Goal: Communication & Community: Answer question/provide support

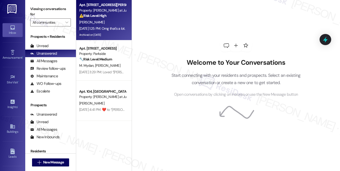
click at [121, 20] on div "R. Duron" at bounding box center [103, 22] width 48 height 6
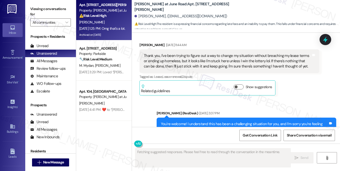
scroll to position [1358, 0]
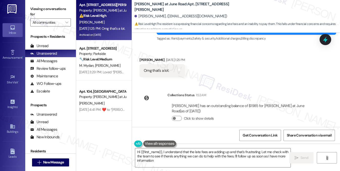
type textarea "Hi {{first_name}}, I understand that the late fees are adding up and that's fru…"
click at [162, 68] on div "Omg that's a lot." at bounding box center [156, 70] width 25 height 5
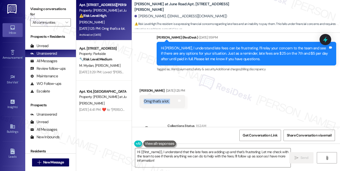
scroll to position [1307, 0]
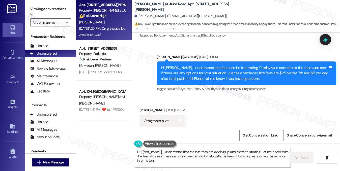
click at [193, 66] on div "Hi Rene, I understand late fees can be frustrating. I’ll relay your concern to …" at bounding box center [244, 73] width 167 height 16
click at [193, 66] on div "Hi [PERSON_NAME], I understand late fees can be frustrating. I’ll relay your co…" at bounding box center [244, 73] width 167 height 16
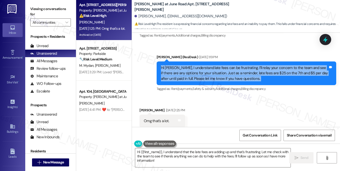
click at [193, 66] on div "Hi [PERSON_NAME], I understand late fees can be frustrating. I’ll relay your co…" at bounding box center [244, 73] width 167 height 16
click at [217, 66] on div "Hi [PERSON_NAME], I understand late fees can be frustrating. I’ll relay your co…" at bounding box center [244, 73] width 167 height 16
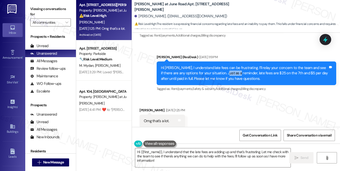
click at [217, 66] on div "Hi [PERSON_NAME], I understand late fees can be frustrating. I’ll relay your co…" at bounding box center [244, 73] width 167 height 16
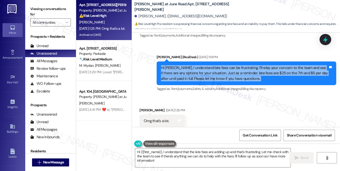
click at [217, 66] on div "Hi [PERSON_NAME], I understand late fees can be frustrating. I’ll relay your co…" at bounding box center [244, 73] width 167 height 16
click at [251, 65] on div "Hi [PERSON_NAME], I understand late fees can be frustrating. I’ll relay your co…" at bounding box center [244, 73] width 167 height 16
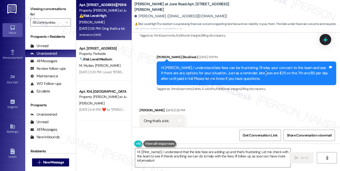
click at [251, 65] on div "Hi [PERSON_NAME], I understand late fees can be frustrating. I’ll relay your co…" at bounding box center [244, 73] width 167 height 16
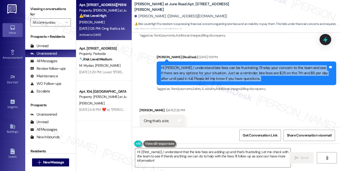
click at [251, 65] on div "Hi [PERSON_NAME], I understand late fees can be frustrating. I’ll relay your co…" at bounding box center [244, 73] width 167 height 16
click at [196, 70] on div "Hi [PERSON_NAME], I understand late fees can be frustrating. I’ll relay your co…" at bounding box center [244, 73] width 167 height 16
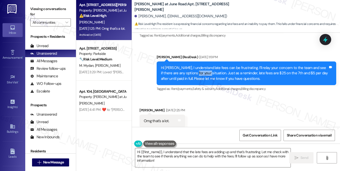
click at [196, 70] on div "Hi [PERSON_NAME], I understand late fees can be frustrating. I’ll relay your co…" at bounding box center [244, 73] width 167 height 16
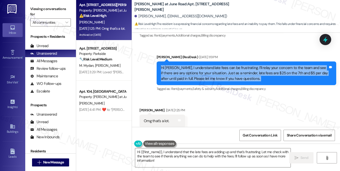
click at [196, 70] on div "Hi [PERSON_NAME], I understand late fees can be frustrating. I’ll relay your co…" at bounding box center [244, 73] width 167 height 16
click at [236, 70] on div "Hi [PERSON_NAME], I understand late fees can be frustrating. I’ll relay your co…" at bounding box center [244, 73] width 167 height 16
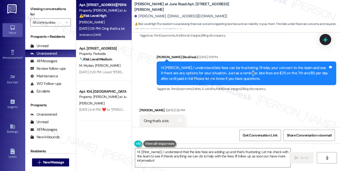
click at [236, 70] on div "Hi [PERSON_NAME], I understand late fees can be frustrating. I’ll relay your co…" at bounding box center [244, 73] width 167 height 16
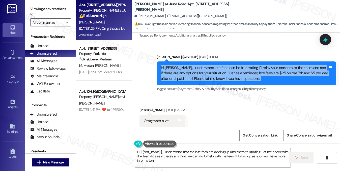
click at [236, 70] on div "Hi [PERSON_NAME], I understand late fees can be frustrating. I’ll relay your co…" at bounding box center [244, 73] width 167 height 16
click at [268, 69] on div "Hi [PERSON_NAME], I understand late fees can be frustrating. I’ll relay your co…" at bounding box center [244, 73] width 167 height 16
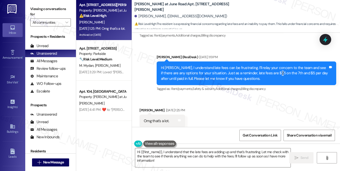
click at [268, 69] on div "Hi [PERSON_NAME], I understand late fees can be frustrating. I’ll relay your co…" at bounding box center [244, 73] width 167 height 16
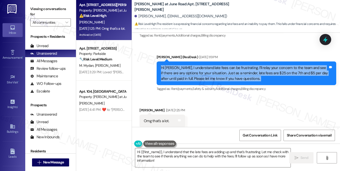
click at [268, 69] on div "Hi [PERSON_NAME], I understand late fees can be frustrating. I’ll relay your co…" at bounding box center [244, 73] width 167 height 16
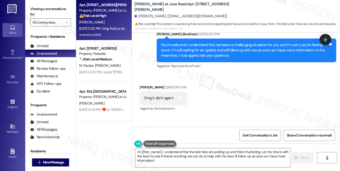
scroll to position [954, 0]
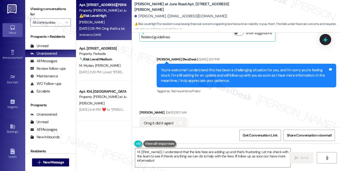
click at [195, 69] on div "You're welcome! I understand this has been a challenging situation for you, and…" at bounding box center [244, 76] width 167 height 16
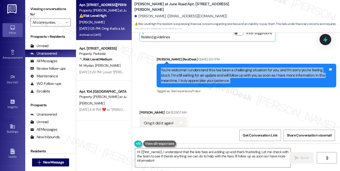
click at [195, 69] on div "You're welcome! I understand this has been a challenging situation for you, and…" at bounding box center [244, 76] width 167 height 16
click at [232, 74] on div "You're welcome! I understand this has been a challenging situation for you, and…" at bounding box center [244, 76] width 167 height 16
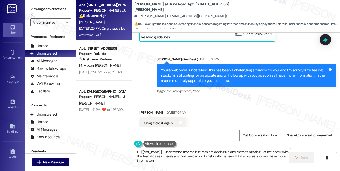
click at [232, 74] on div "You're welcome! I understand this has been a challenging situation for you, and…" at bounding box center [244, 76] width 167 height 16
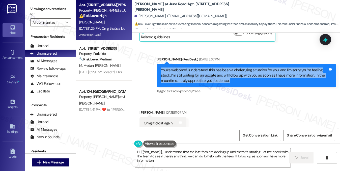
click at [232, 74] on div "You're welcome! I understand this has been a challenging situation for you, and…" at bounding box center [244, 76] width 167 height 16
click at [221, 74] on div "You're welcome! I understand this has been a challenging situation for you, and…" at bounding box center [244, 76] width 167 height 16
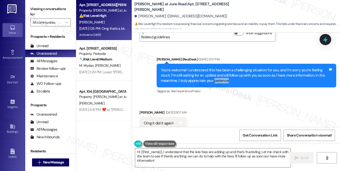
click at [221, 74] on div "You're welcome! I understand this has been a challenging situation for you, and…" at bounding box center [244, 76] width 167 height 16
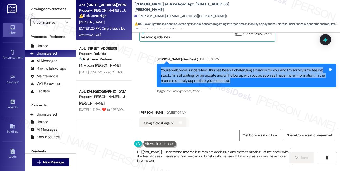
click at [221, 74] on div "You're welcome! I understand this has been a challenging situation for you, and…" at bounding box center [244, 76] width 167 height 16
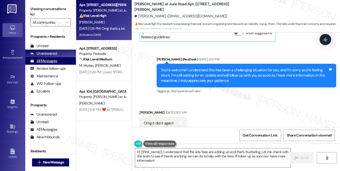
click at [51, 61] on div "All Messages" at bounding box center [43, 61] width 27 height 5
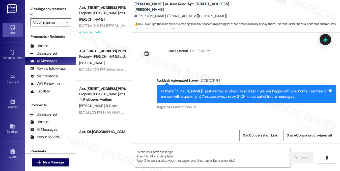
scroll to position [1306, 0]
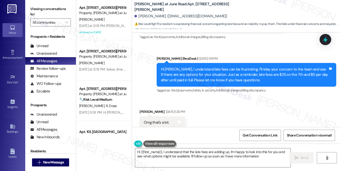
type textarea "Hi {{first_name}}, I understand that the late fees are adding up. I'm happy to …"
click at [60, 7] on label "Viewing conversations for" at bounding box center [50, 11] width 41 height 13
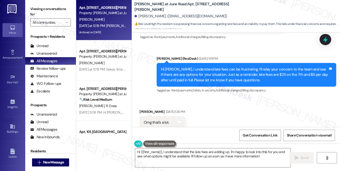
click at [113, 29] on div "Archived on 08/13/2024" at bounding box center [103, 32] width 48 height 6
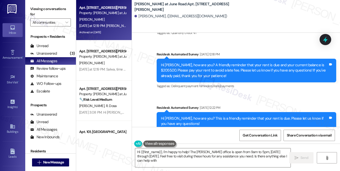
type textarea "Hi {{first_name}}, I'm happy to help! The Meadows office is open from 9am to 5p…"
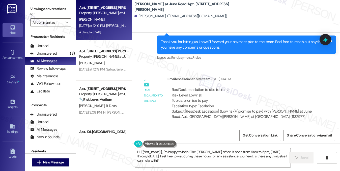
scroll to position [5816, 0]
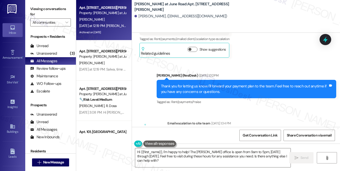
drag, startPoint x: 188, startPoint y: 69, endPoint x: 203, endPoint y: 69, distance: 15.1
click at [203, 132] on div "ResiDesk escalation to site team -> Risk Level: Low risk Topics: promise to pay…" at bounding box center [243, 143] width 143 height 22
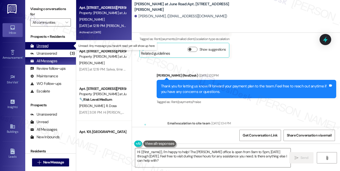
click at [51, 46] on div "Unread (0)" at bounding box center [50, 46] width 51 height 8
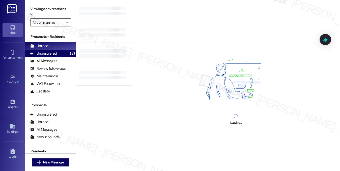
click at [52, 52] on div "Unanswered" at bounding box center [43, 53] width 27 height 5
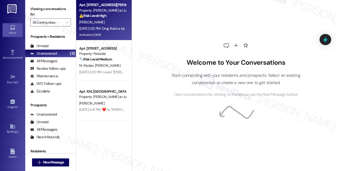
click at [115, 35] on div "Archived on [DATE]" at bounding box center [103, 35] width 48 height 6
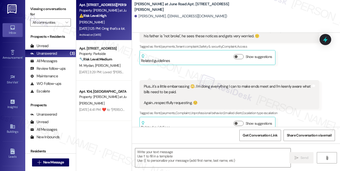
type textarea "Fetching suggested responses. Please feel free to read through the conversation…"
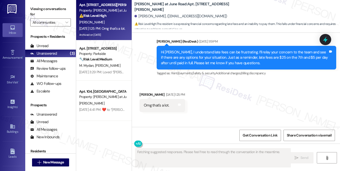
scroll to position [1282, 0]
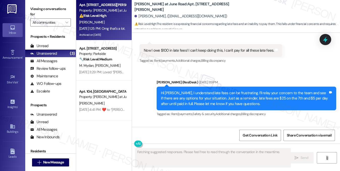
click at [176, 94] on div "Hi [PERSON_NAME], I understand late fees can be frustrating. I’ll relay your co…" at bounding box center [244, 99] width 167 height 16
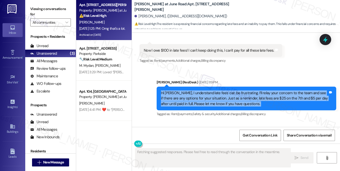
click at [176, 94] on div "Hi [PERSON_NAME], I understand late fees can be frustrating. I’ll relay your co…" at bounding box center [244, 99] width 167 height 16
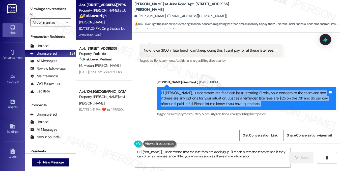
type textarea "Hi {{first_name}}, I understand that the late fees are adding up. I'll reach ou…"
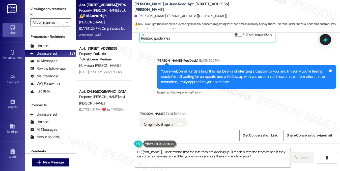
scroll to position [878, 0]
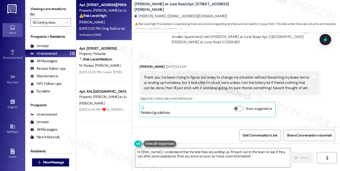
click at [177, 81] on div "Thank you, I've been trying to figure out a way to change my situation without …" at bounding box center [227, 83] width 167 height 16
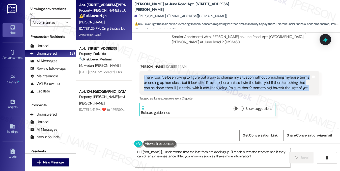
click at [177, 81] on div "Thank you, I've been trying to figure out a way to change my situation without …" at bounding box center [227, 83] width 167 height 16
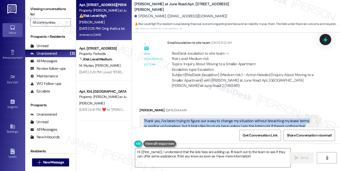
scroll to position [803, 0]
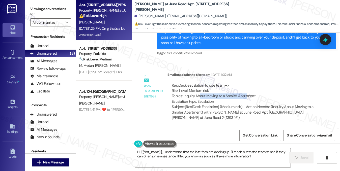
drag, startPoint x: 199, startPoint y: 92, endPoint x: 245, endPoint y: 92, distance: 45.7
click at [245, 92] on div "ResiDesk escalation to site team -> Risk Level: Medium risk Topics: Inquiry Abo…" at bounding box center [243, 94] width 143 height 22
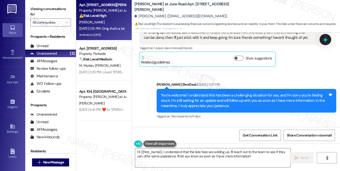
scroll to position [878, 0]
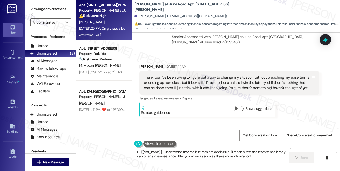
click at [175, 79] on div "Thank you, I've been trying to figure out a way to change my situation without …" at bounding box center [227, 83] width 167 height 16
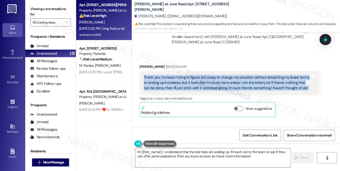
click at [175, 79] on div "Thank you, I've been trying to figure out a way to change my situation without …" at bounding box center [227, 83] width 167 height 16
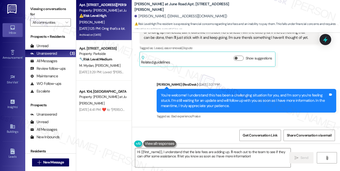
click at [171, 93] on div "You're welcome! I understand this has been a challenging situation for you, and…" at bounding box center [244, 101] width 167 height 16
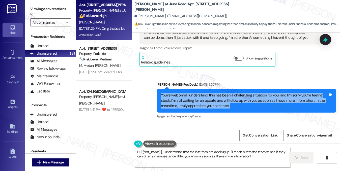
click at [171, 93] on div "You're welcome! I understand this has been a challenging situation for you, and…" at bounding box center [244, 101] width 167 height 16
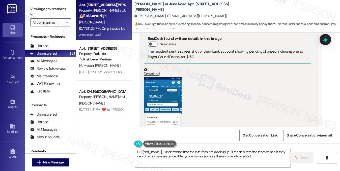
scroll to position [1131, 0]
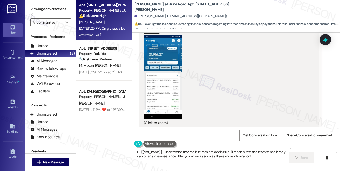
click at [151, 64] on button "Zoom image" at bounding box center [163, 77] width 38 height 84
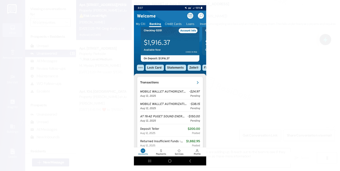
click at [262, 105] on button "Unzoom image" at bounding box center [170, 85] width 340 height 171
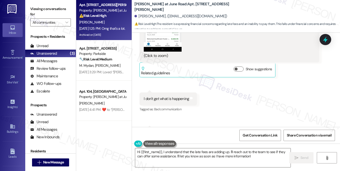
scroll to position [1206, 0]
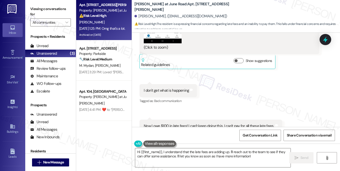
click at [163, 88] on div "I don't get what is happening" at bounding box center [166, 90] width 45 height 5
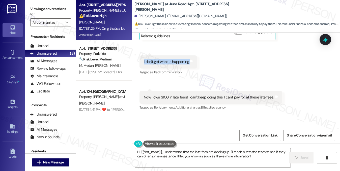
scroll to position [1257, 0]
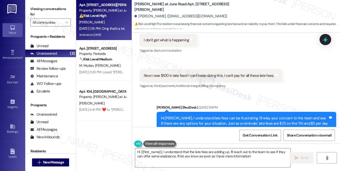
click at [179, 73] on div "Now I owe $100 in late fees! I can't keep doing this, I can't pay for all these…" at bounding box center [211, 75] width 143 height 13
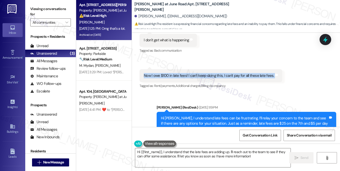
click at [179, 73] on div "Now I owe $100 in late fees! I can't keep doing this, I can't pay for all these…" at bounding box center [211, 75] width 143 height 13
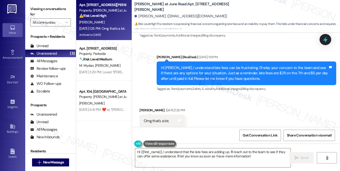
click at [187, 62] on div "Hi [PERSON_NAME], I understand late fees can be frustrating. I’ll relay your co…" at bounding box center [247, 74] width 180 height 24
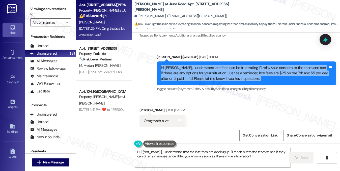
click at [187, 62] on div "Hi [PERSON_NAME], I understand late fees can be frustrating. I’ll relay your co…" at bounding box center [247, 74] width 180 height 24
click at [245, 65] on div "Hi [PERSON_NAME], I understand late fees can be frustrating. I’ll relay your co…" at bounding box center [244, 73] width 167 height 16
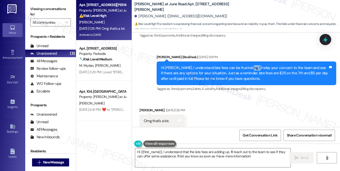
click at [245, 65] on div "Hi [PERSON_NAME], I understand late fees can be frustrating. I’ll relay your co…" at bounding box center [244, 73] width 167 height 16
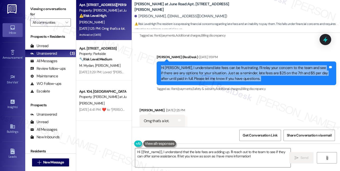
click at [245, 65] on div "Hi [PERSON_NAME], I understand late fees can be frustrating. I’ll relay your co…" at bounding box center [244, 73] width 167 height 16
click at [195, 72] on div "Hi [PERSON_NAME], I understand late fees can be frustrating. I’ll relay your co…" at bounding box center [244, 73] width 167 height 16
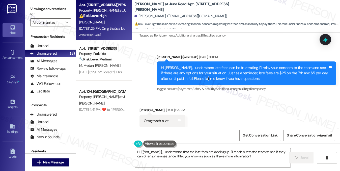
click at [195, 72] on div "Hi [PERSON_NAME], I understand late fees can be frustrating. I’ll relay your co…" at bounding box center [244, 73] width 167 height 16
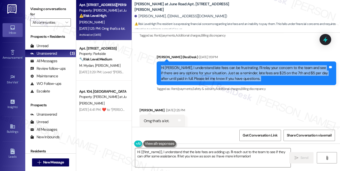
click at [195, 72] on div "Hi [PERSON_NAME], I understand late fees can be frustrating. I’ll relay your co…" at bounding box center [244, 73] width 167 height 16
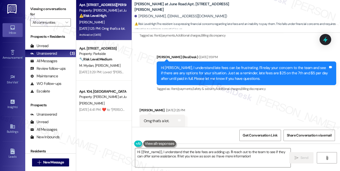
drag, startPoint x: 57, startPoint y: 10, endPoint x: 71, endPoint y: 6, distance: 14.1
click at [57, 10] on label "Viewing conversations for" at bounding box center [50, 11] width 41 height 13
drag, startPoint x: 134, startPoint y: 5, endPoint x: 173, endPoint y: 6, distance: 39.4
click at [173, 6] on div "Meadows at June Road: Apt. 203, 4327 Meadows at June Road 2 Rene Duron. (tugmad…" at bounding box center [236, 15] width 208 height 28
copy b "Meadows at June Road"
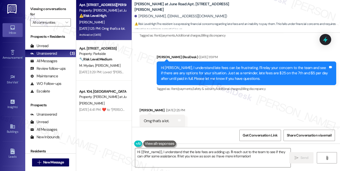
click at [59, 10] on label "Viewing conversations for" at bounding box center [50, 11] width 41 height 13
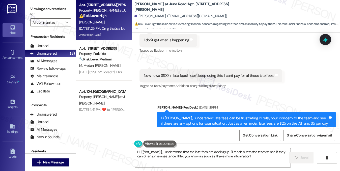
scroll to position [1257, 0]
click at [153, 73] on div "Now I owe $100 in late fees! I can't keep doing this, I can't pay for all these…" at bounding box center [209, 75] width 130 height 5
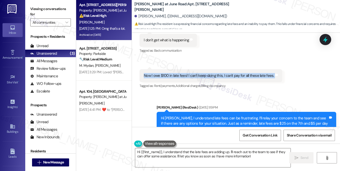
click at [153, 73] on div "Now I owe $100 in late fees! I can't keep doing this, I can't pay for all these…" at bounding box center [209, 75] width 130 height 5
click at [157, 73] on div "Now I owe $100 in late fees! I can't keep doing this, I can't pay for all these…" at bounding box center [209, 75] width 130 height 5
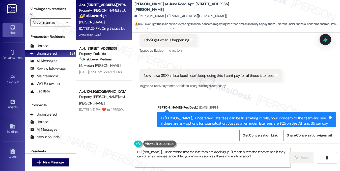
click at [147, 73] on div "Now I owe $100 in late fees! I can't keep doing this, I can't pay for all these…" at bounding box center [209, 75] width 130 height 5
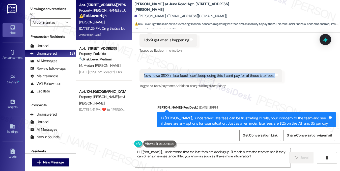
click at [147, 73] on div "Now I owe $100 in late fees! I can't keep doing this, I can't pay for all these…" at bounding box center [209, 75] width 130 height 5
copy div "Now I owe $100 in late fees! I can't keep doing this, I can't pay for all these…"
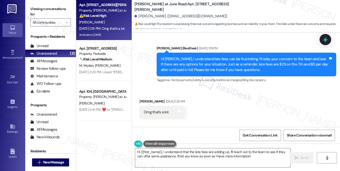
scroll to position [1307, 0]
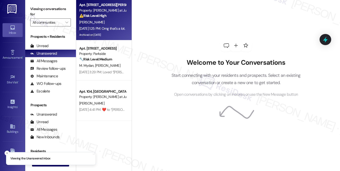
click at [113, 18] on div "⚠️ Risk Level: High The resident is expressing financial concerns regarding lat…" at bounding box center [102, 15] width 47 height 5
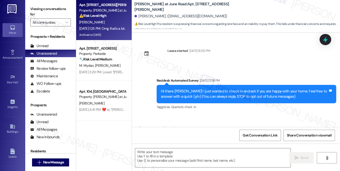
scroll to position [1358, 0]
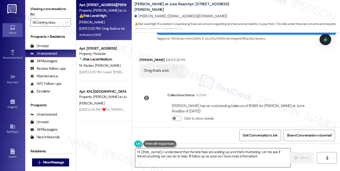
click at [179, 155] on textarea "Hi {{first_name}}, I understand that the late fees are adding up and that's fru…" at bounding box center [213, 158] width 156 height 19
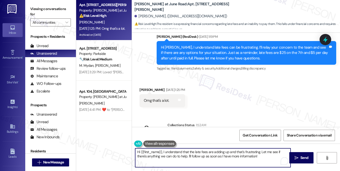
scroll to position [1282, 0]
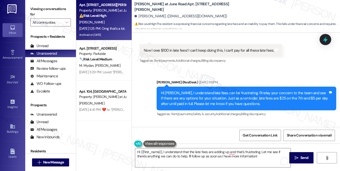
click at [199, 92] on div "Hi [PERSON_NAME], I understand late fees can be frustrating. I’ll relay your co…" at bounding box center [244, 99] width 167 height 16
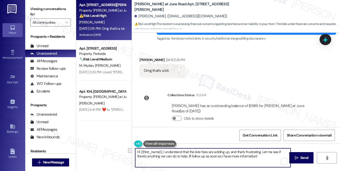
drag, startPoint x: 259, startPoint y: 152, endPoint x: 235, endPoint y: 150, distance: 24.3
click at [235, 150] on textarea "Hi {{first_name}}, I understand that the late fees are adding up, and that's fr…" at bounding box center [213, 158] width 156 height 19
click at [211, 155] on textarea "Hi {{first_name}}, I understand that the late fees are adding up, and I'm sorry…" at bounding box center [213, 158] width 156 height 19
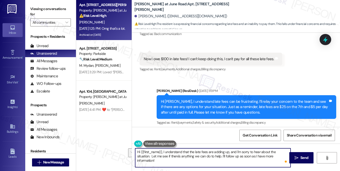
scroll to position [1282, 0]
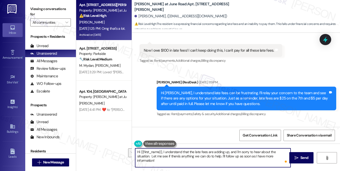
click at [262, 154] on textarea "Hi {{first_name}}, I understand that the late fees are adding up, and I'm sorry…" at bounding box center [213, 158] width 156 height 19
drag, startPoint x: 227, startPoint y: 153, endPoint x: 288, endPoint y: 149, distance: 60.5
click at [288, 149] on textarea "Hi {{first_name}}, I understand that the late fees are adding up, and I'm sorry…" at bounding box center [213, 158] width 156 height 19
type textarea "Hi {{first_name}}, I understand that the late fees are adding up. Let me see if…"
click at [196, 95] on div "Hi [PERSON_NAME], I understand late fees can be frustrating. I’ll relay your co…" at bounding box center [244, 99] width 167 height 16
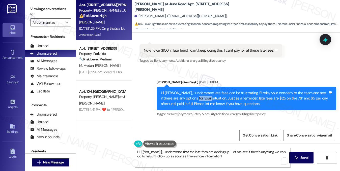
click at [196, 95] on div "Hi [PERSON_NAME], I understand late fees can be frustrating. I’ll relay your co…" at bounding box center [244, 99] width 167 height 16
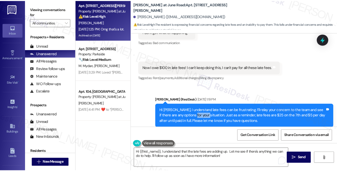
scroll to position [1257, 0]
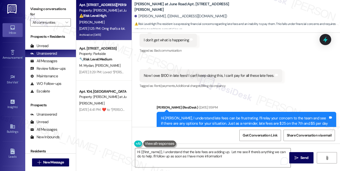
click at [211, 73] on div "Now I owe $100 in late fees! I can't keep doing this, I can't pay for all these…" at bounding box center [209, 75] width 130 height 5
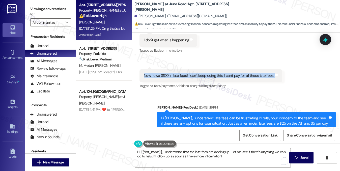
click at [211, 73] on div "Now I owe $100 in late fees! I can't keep doing this, I can't pay for all these…" at bounding box center [209, 75] width 130 height 5
copy div "Now I owe $100 in late fees! I can't keep doing this, I can't pay for all these…"
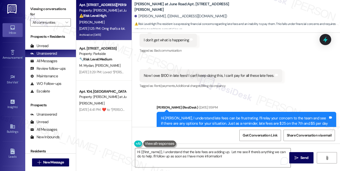
click at [50, 11] on label "Viewing conversations for" at bounding box center [50, 11] width 41 height 13
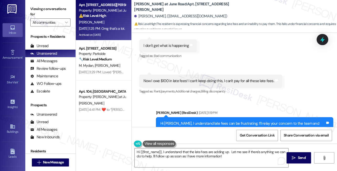
click at [61, 9] on label "Viewing conversations for" at bounding box center [50, 11] width 40 height 13
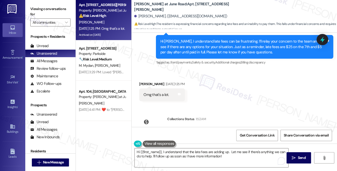
scroll to position [1358, 0]
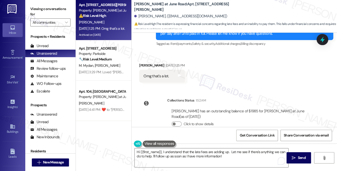
click at [52, 12] on label "Viewing conversations for" at bounding box center [50, 11] width 40 height 13
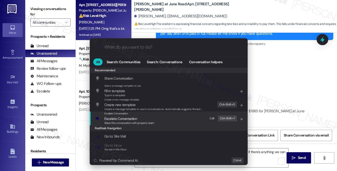
click at [146, 120] on span "Escalate Conversation" at bounding box center [129, 119] width 50 height 6
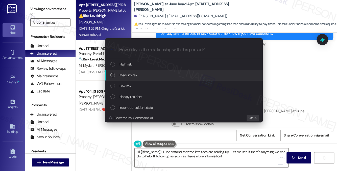
click at [129, 77] on span "Medium risk" at bounding box center [128, 75] width 18 height 6
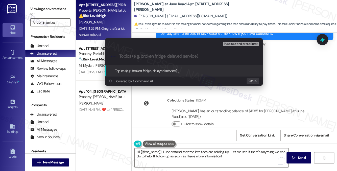
paste input "Concern Regarding Late Fees on Account"
type input "Concern Regarding Late Fees on Account"
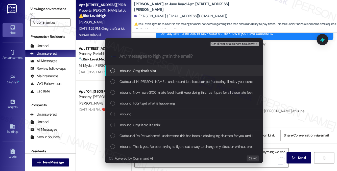
click at [154, 72] on span "Inbound: Omg that's a lot." at bounding box center [137, 71] width 37 height 6
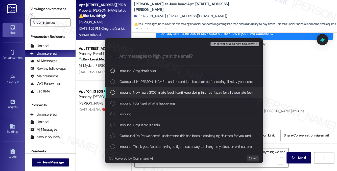
click at [163, 93] on span "Inbound: Now I owe $100 in late fees! I can't keep doing this, I can't pay for …" at bounding box center [186, 93] width 134 height 6
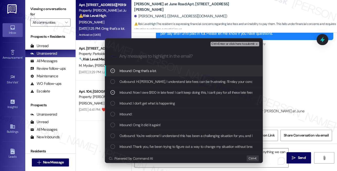
click at [298, 74] on div "Escalate Conversation Medium risk Concern Regarding Late Fees on Account Inboun…" at bounding box center [168, 85] width 337 height 171
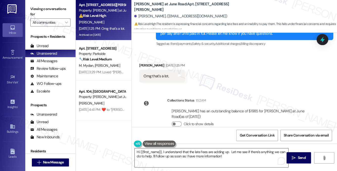
click at [176, 153] on textarea "Hi {{first_name}}, I understand that the late fees are adding up. Let me see if…" at bounding box center [211, 158] width 153 height 19
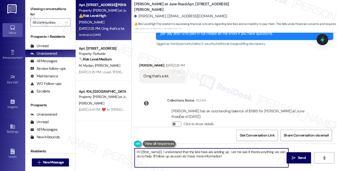
click at [176, 153] on textarea "Hi {{first_name}}, I understand that the late fees are adding up. Let me see if…" at bounding box center [211, 158] width 153 height 19
click at [211, 155] on textarea "Hi {{first_name}}, I understand that the late fees are adding up. Let me see if…" at bounding box center [211, 158] width 153 height 19
click at [229, 152] on textarea "Hi {{first_name}}, I understand that the late fees are adding up. Let me see if…" at bounding box center [211, 158] width 153 height 19
click at [229, 156] on textarea "Hi {{first_name}}, I understand that the late fees are adding up. Let me see if…" at bounding box center [211, 158] width 153 height 19
click at [229, 152] on textarea "Hi {{first_name}}, I understand that the late fees are adding up. Let me see if…" at bounding box center [211, 158] width 153 height 19
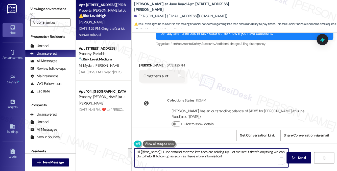
drag, startPoint x: 231, startPoint y: 156, endPoint x: 229, endPoint y: 151, distance: 5.5
click at [229, 151] on textarea "Hi {{first_name}}, I understand that the late fees are adding up. Let me see if…" at bounding box center [211, 158] width 153 height 19
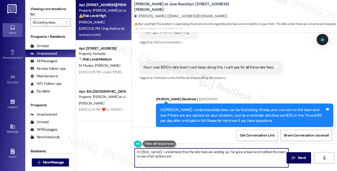
scroll to position [1282, 0]
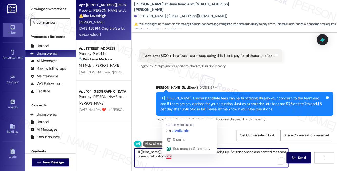
drag, startPoint x: 181, startPoint y: 156, endPoint x: 166, endPoint y: 158, distance: 14.5
click at [166, 158] on textarea "Hi {{first_name}}, I understand that the late fees are adding up. I've gone ahe…" at bounding box center [211, 158] width 153 height 19
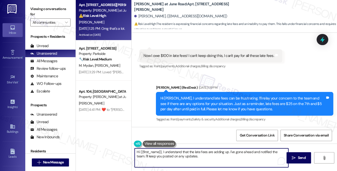
click at [247, 53] on div "Now I owe $100 in late fees! I can't keep doing this, I can't pay for all these…" at bounding box center [208, 55] width 130 height 5
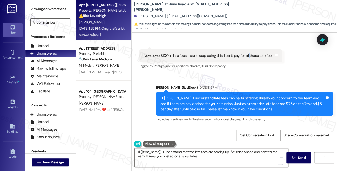
click at [247, 53] on div "Now I owe $100 in late fees! I can't keep doing this, I can't pay for all these…" at bounding box center [208, 55] width 130 height 5
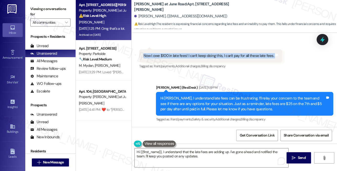
click at [247, 53] on div "Now I owe $100 in late fees! I can't keep doing this, I can't pay for all these…" at bounding box center [208, 55] width 130 height 5
copy div "Now I owe $100 in late fees! I can't keep doing this, I can't pay for all these…"
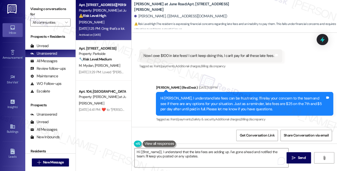
click at [50, 12] on label "Viewing conversations for" at bounding box center [50, 11] width 40 height 13
click at [215, 92] on div "Hi [PERSON_NAME], I understand late fees can be frustrating. I’ll relay your co…" at bounding box center [244, 104] width 177 height 24
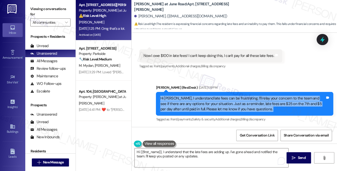
click at [215, 92] on div "Hi [PERSON_NAME], I understand late fees can be frustrating. I’ll relay your co…" at bounding box center [244, 104] width 177 height 24
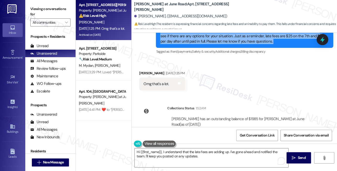
scroll to position [1358, 0]
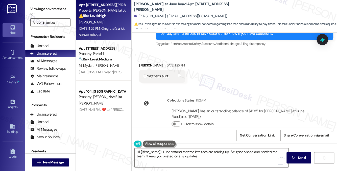
click at [153, 74] on div "Omg that's a lot." at bounding box center [155, 76] width 25 height 5
click at [199, 155] on textarea "Hi {{first_name}}, I understand that the late fees are adding up. I've gone ahe…" at bounding box center [211, 158] width 153 height 19
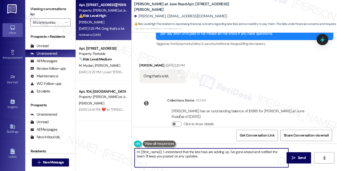
click at [199, 155] on textarea "Hi {{first_name}}, I understand that the late fees are adding up. I've gone ahe…" at bounding box center [211, 158] width 153 height 19
click at [198, 155] on textarea "Hi {{first_name}}, I understand that the late fees are adding up. I've gone ahe…" at bounding box center [211, 158] width 153 height 19
drag, startPoint x: 203, startPoint y: 157, endPoint x: 179, endPoint y: 152, distance: 25.1
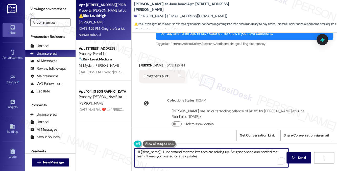
click at [179, 152] on textarea "Hi {{first_name}}, I understand that the late fees are adding up. I've gone ahe…" at bounding box center [211, 158] width 153 height 19
click at [211, 73] on div "Received via SMS [PERSON_NAME] [DATE] 1:25 PM Omg that's a lot. Tags and notes" at bounding box center [233, 68] width 205 height 35
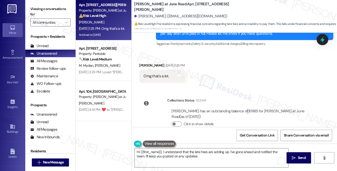
drag, startPoint x: 240, startPoint y: 99, endPoint x: 244, endPoint y: 100, distance: 4.7
click at [244, 109] on div "[PERSON_NAME] has an outstanding balance of $1985 for [PERSON_NAME] at June Roa…" at bounding box center [241, 114] width 141 height 11
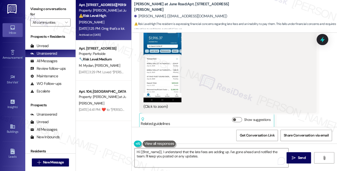
scroll to position [1131, 0]
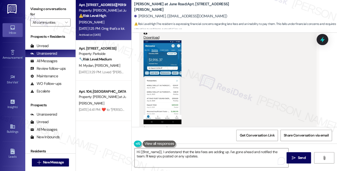
click at [167, 76] on button "Zoom image" at bounding box center [162, 82] width 38 height 84
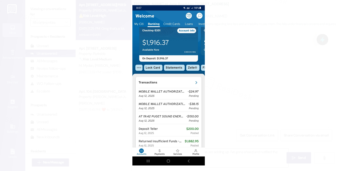
click at [254, 60] on button "Unzoom image" at bounding box center [168, 85] width 337 height 171
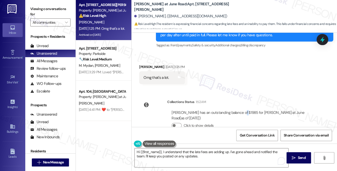
scroll to position [1358, 0]
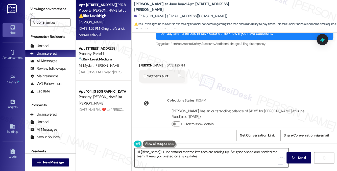
click at [178, 154] on textarea "Hi {{first_name}}, I understand that the late fees are adding up. I've gone ahe…" at bounding box center [211, 158] width 153 height 19
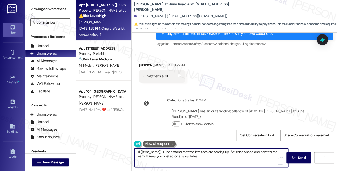
click at [178, 154] on textarea "Hi {{first_name}}, I understand that the late fees are adding up. I've gone ahe…" at bounding box center [211, 158] width 153 height 19
click at [201, 157] on textarea "Hi {{first_name}}, I understand that the late fees are adding up. I've gone ahe…" at bounding box center [211, 158] width 153 height 19
drag, startPoint x: 229, startPoint y: 152, endPoint x: 231, endPoint y: 156, distance: 4.3
click at [231, 156] on textarea "Hi {{first_name}}, I understand that the late fees are adding up. I've gone ahe…" at bounding box center [211, 158] width 153 height 19
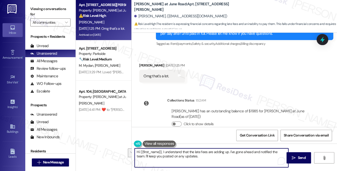
click at [231, 156] on textarea "Hi {{first_name}}, I understand that the late fees are adding up. I've gone ahe…" at bounding box center [211, 158] width 153 height 19
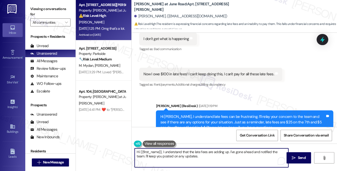
scroll to position [1232, 0]
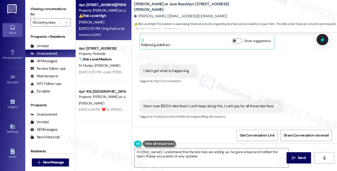
drag, startPoint x: 61, startPoint y: 14, endPoint x: 68, endPoint y: 16, distance: 7.5
click at [61, 14] on label "Viewing conversations for" at bounding box center [50, 11] width 40 height 13
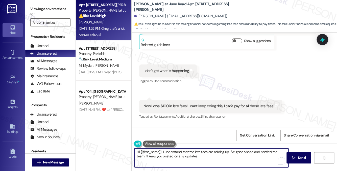
click at [192, 157] on textarea "Hi {{first_name}}, I understand that the late fees are adding up. I've gone ahe…" at bounding box center [211, 158] width 153 height 19
click at [284, 152] on textarea "Hi {{first_name}}, I understand that the late fees are adding up. I've gone ahe…" at bounding box center [211, 158] width 153 height 19
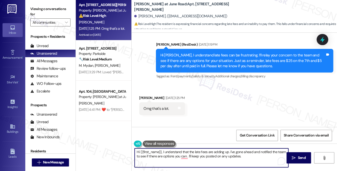
scroll to position [1333, 0]
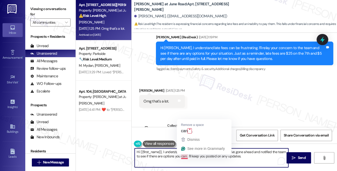
click at [184, 156] on textarea "Hi {{first_name}}, I understand that the late fees are adding up. I've gone ahe…" at bounding box center [211, 158] width 153 height 19
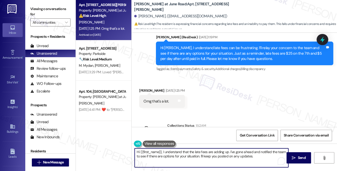
type textarea "Hi {{first_name}}, I understand that the late fees are adding up. I've gone ahe…"
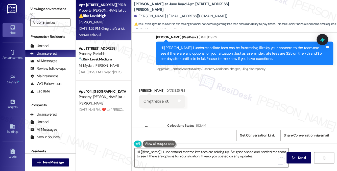
click at [67, 15] on label "Viewing conversations for" at bounding box center [50, 11] width 40 height 13
click at [181, 149] on textarea "Hi {{first_name}}, I understand that the late fees are adding up. I've gone ahe…" at bounding box center [211, 158] width 153 height 19
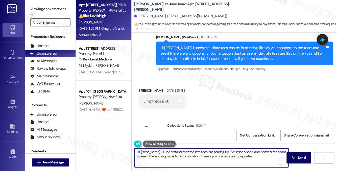
click at [181, 149] on textarea "Hi {{first_name}}, I understand that the late fees are adding up. I've gone ahe…" at bounding box center [211, 158] width 153 height 19
click at [258, 157] on textarea "Hi {{first_name}}, I understand that the late fees are adding up. I've gone ahe…" at bounding box center [211, 158] width 153 height 19
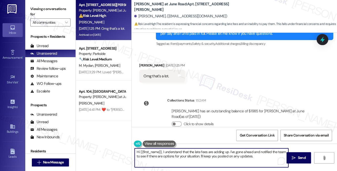
click at [260, 156] on textarea "Hi {{first_name}}, I understand that the late fees are adding up. I've gone ahe…" at bounding box center [211, 158] width 153 height 19
click at [239, 154] on textarea "Hi {{first_name}}, I understand that the late fees are adding up. I've gone ahe…" at bounding box center [211, 158] width 153 height 19
click at [181, 152] on textarea "Hi {{first_name}}, I understand that the late fees are adding up. I've gone ahe…" at bounding box center [211, 158] width 153 height 19
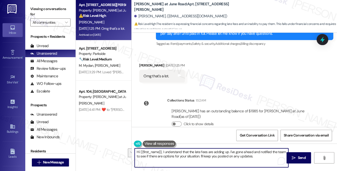
click at [181, 152] on textarea "Hi {{first_name}}, I understand that the late fees are adding up. I've gone ahe…" at bounding box center [211, 158] width 153 height 19
click at [250, 156] on textarea "Hi {{first_name}}, I understand that the late fees are adding up. I've gone ahe…" at bounding box center [211, 158] width 153 height 19
click at [173, 143] on button at bounding box center [159, 144] width 33 height 6
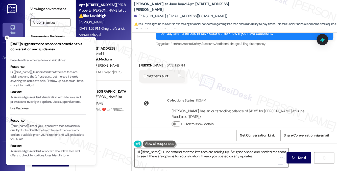
scroll to position [50, 0]
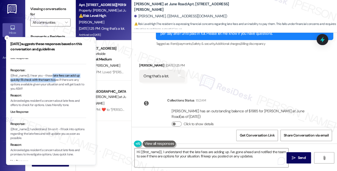
drag, startPoint x: 53, startPoint y: 77, endPoint x: 57, endPoint y: 82, distance: 6.1
click at [57, 82] on p "{{first_name}}, I hear you - those late fees can add up quickly! I'll check wit…" at bounding box center [48, 83] width 76 height 18
click at [62, 82] on p "{{first_name}}, I hear you - those late fees can add up quickly! I'll check wit…" at bounding box center [48, 83] width 76 height 18
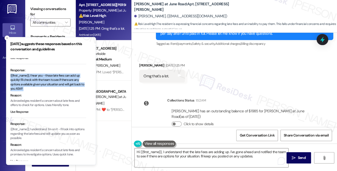
click at [62, 82] on p "{{first_name}}, I hear you - those late fees can add up quickly! I'll check wit…" at bounding box center [48, 83] width 76 height 18
click at [48, 84] on p "{{first_name}}, I hear you - those late fees can add up quickly! I'll check wit…" at bounding box center [48, 83] width 76 height 18
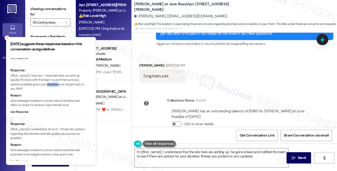
click at [48, 84] on p "{{first_name}}, I hear you - those late fees can add up quickly! I'll check wit…" at bounding box center [48, 83] width 76 height 18
click at [51, 81] on p "{{first_name}}, I hear you - those late fees can add up quickly! I'll check wit…" at bounding box center [48, 83] width 76 height 18
drag, startPoint x: 21, startPoint y: 80, endPoint x: 23, endPoint y: 89, distance: 9.3
click at [23, 89] on p "{{first_name}}, I hear you - those late fees can add up quickly! I'll check wit…" at bounding box center [48, 83] width 76 height 18
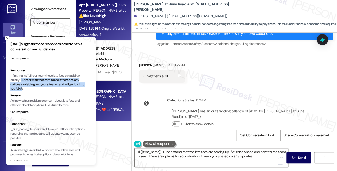
copy p "I'll check with the team to see if there are any options available given your s…"
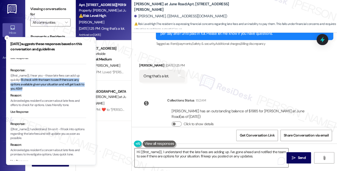
click at [258, 156] on textarea "Hi {{first_name}}, I understand that the late fees are adding up. I've gone ahe…" at bounding box center [211, 158] width 153 height 19
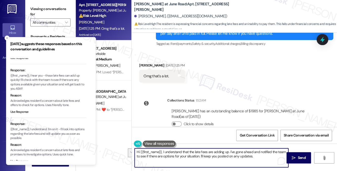
paste textarea "I'll check with the team to see if there are any options available given your s…"
drag, startPoint x: 199, startPoint y: 156, endPoint x: 228, endPoint y: 152, distance: 28.8
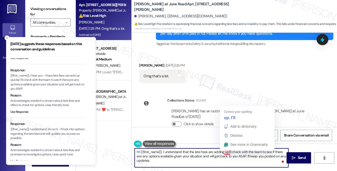
drag, startPoint x: 227, startPoint y: 153, endPoint x: 227, endPoint y: 150, distance: 2.6
click at [227, 153] on textarea "Hi {{first_name}}, I understand that the late fees are adding upI'll check with…" at bounding box center [211, 158] width 153 height 19
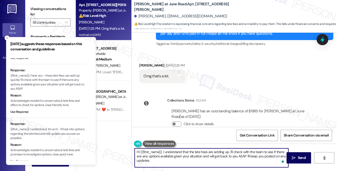
click at [231, 154] on textarea "Hi {{first_name}}, I understand that the late fees are adding up. I'll check wi…" at bounding box center [211, 158] width 153 height 19
drag, startPoint x: 231, startPoint y: 154, endPoint x: 226, endPoint y: 154, distance: 4.8
click at [231, 154] on textarea "Hi {{first_name}}, I understand that the late fees are adding up. I'll check wi…" at bounding box center [211, 158] width 153 height 19
click at [175, 155] on textarea "Hi {{first_name}}, I understand that the late fees are adding up. I'll check wi…" at bounding box center [211, 158] width 153 height 19
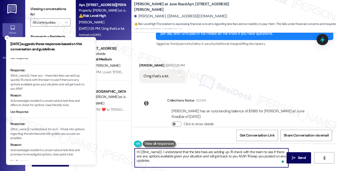
click at [201, 155] on textarea "Hi {{first_name}}, I understand that the late fees are adding up. I'll check wi…" at bounding box center [211, 158] width 153 height 19
click at [241, 157] on textarea "Hi {{first_name}}, I understand that the late fees are adding up. I'll check wi…" at bounding box center [211, 158] width 153 height 19
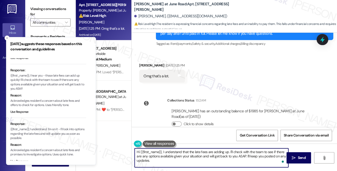
click at [228, 162] on textarea "Hi {{first_name}}, I understand that the late fees are adding up. I'll check wi…" at bounding box center [211, 158] width 153 height 19
drag, startPoint x: 235, startPoint y: 161, endPoint x: 239, endPoint y: 156, distance: 5.7
click at [239, 156] on textarea "Hi {{first_name}}, I understand that the late fees are adding up. I'll check wi…" at bounding box center [211, 158] width 153 height 19
type textarea "Hi {{first_name}}, I understand that the late fees are adding up. I'll check wi…"
click at [146, 18] on div "[PERSON_NAME]. ([EMAIL_ADDRESS][DOMAIN_NAME])" at bounding box center [180, 16] width 93 height 5
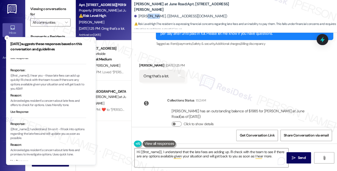
click at [146, 18] on div "[PERSON_NAME]. ([EMAIL_ADDRESS][DOMAIN_NAME])" at bounding box center [180, 16] width 93 height 5
click at [207, 153] on textarea "Hi {{first_name}}, I understand that the late fees are adding up. I'll check wi…" at bounding box center [211, 158] width 153 height 19
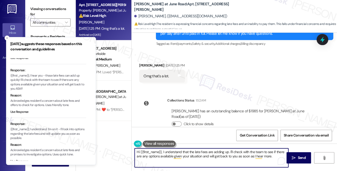
click at [207, 153] on textarea "Hi {{first_name}}, I understand that the late fees are adding up. I'll check wi…" at bounding box center [211, 158] width 153 height 19
click at [252, 153] on textarea "Hi {{first_name}}, I understand that the late fees are adding up. I'll check wi…" at bounding box center [211, 158] width 153 height 19
click at [210, 153] on textarea "Hi {{first_name}}, I understand that the late fees are adding up. I'll check wi…" at bounding box center [211, 158] width 153 height 19
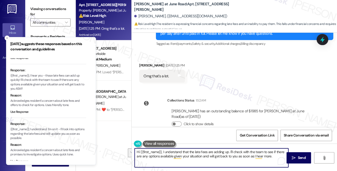
click at [210, 153] on textarea "Hi {{first_name}}, I understand that the late fees are adding up. I'll check wi…" at bounding box center [211, 158] width 153 height 19
click at [276, 154] on textarea "Hi {{first_name}}, I understand that the late fees are adding up. I'll check wi…" at bounding box center [211, 158] width 153 height 19
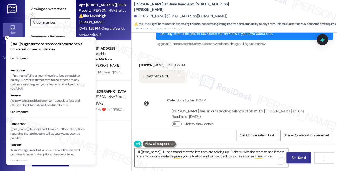
click at [292, 156] on span " Send" at bounding box center [299, 157] width 16 height 5
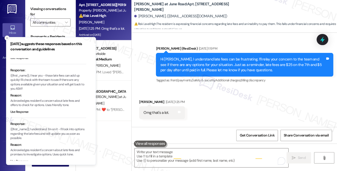
scroll to position [1306, 0]
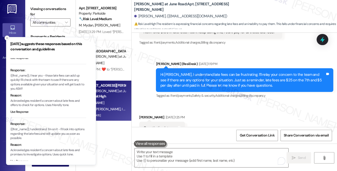
click at [7, 39] on icon "Close toast" at bounding box center [7, 38] width 3 height 3
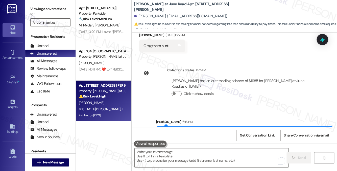
scroll to position [1399, 0]
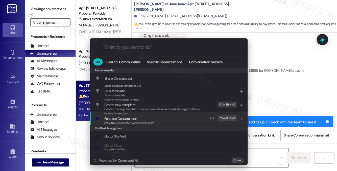
click at [171, 116] on div "Escalate Conversation Escalate Conversation Share this conversation with proper…" at bounding box center [169, 119] width 148 height 14
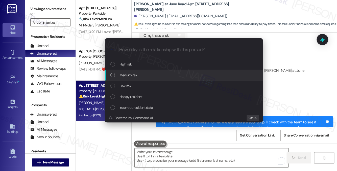
click at [132, 75] on span "Medium risk" at bounding box center [128, 75] width 18 height 6
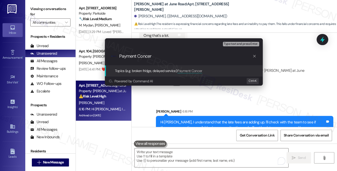
type input "Payment Concern"
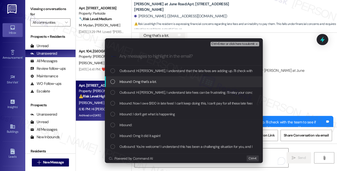
click at [143, 81] on span "Inbound: Omg that's a lot." at bounding box center [137, 82] width 37 height 6
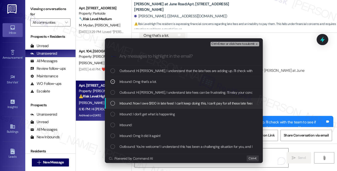
click at [135, 104] on span "Inbound: Now I owe $100 in late fees! I can't keep doing this, I can't pay for …" at bounding box center [186, 104] width 134 height 6
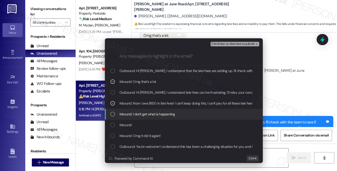
click at [146, 117] on span "Inbound: I don't get what is happening" at bounding box center [146, 115] width 55 height 6
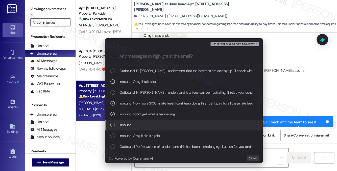
click at [147, 124] on div "Inbound:" at bounding box center [184, 125] width 148 height 6
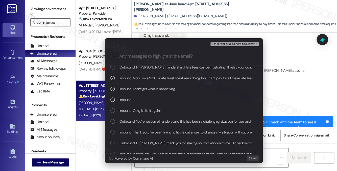
scroll to position [0, 0]
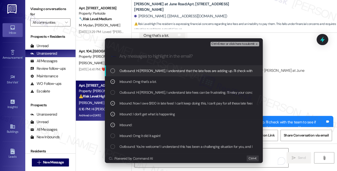
click at [240, 44] on span "Ctrl+Enter or click here to submit" at bounding box center [232, 44] width 43 height 4
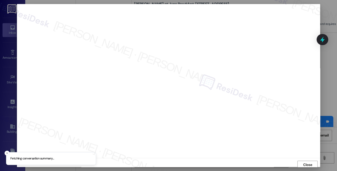
scroll to position [2, 0]
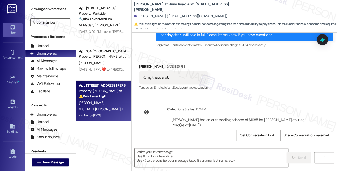
type textarea "Fetching suggested responses. Please feel free to read through the conversation…"
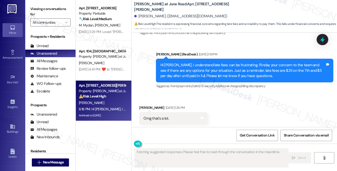
scroll to position [1313, 0]
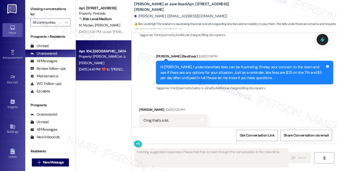
click at [109, 56] on div "Property: [PERSON_NAME] at June Road" at bounding box center [102, 56] width 47 height 5
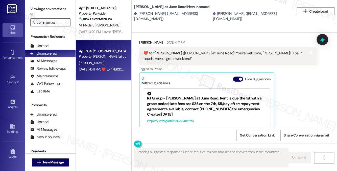
scroll to position [1690, 0]
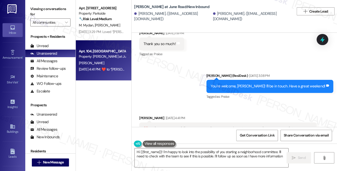
type textarea "Hi {{first_name}}! I'm happy to look into the possibility of you starting a nei…"
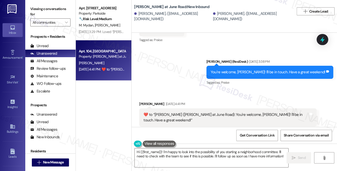
scroll to position [1715, 0]
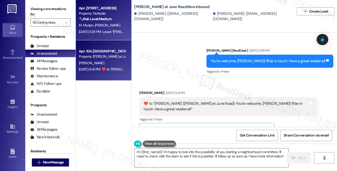
click at [95, 30] on div "[DATE] 3:29 PM: Loved “[PERSON_NAME] (Parkside): Happy to help! I just got a re…" at bounding box center [203, 32] width 249 height 5
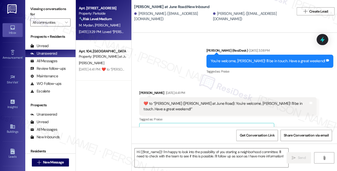
type textarea "Fetching suggested responses. Please feel free to read through the conversation…"
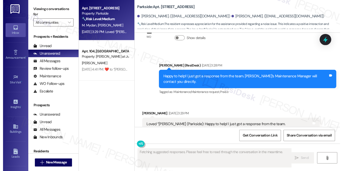
scroll to position [5673, 0]
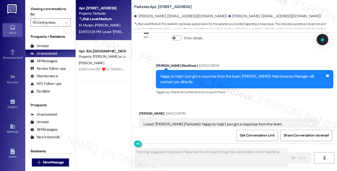
click at [198, 122] on div "Loved “[PERSON_NAME] (Parkside): Happy to help! I just got a response from the …" at bounding box center [225, 127] width 165 height 11
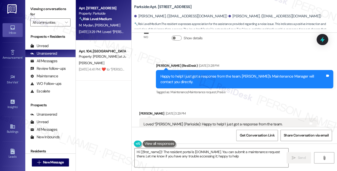
type textarea "Hi {{first_name}}! The resident portal is [DOMAIN_NAME]. You can submit a maint…"
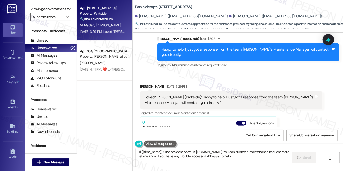
scroll to position [5646, 0]
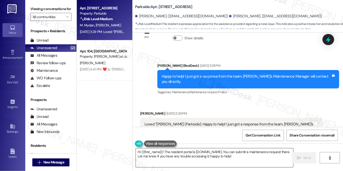
click at [191, 158] on textarea "Hi {{first_name}}! The resident portal is [DOMAIN_NAME]. You can submit a maint…" at bounding box center [214, 158] width 157 height 19
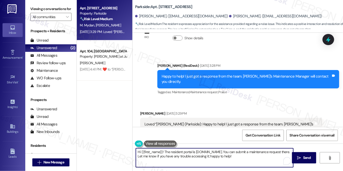
click at [191, 158] on textarea "Hi {{first_name}}! The resident portal is [DOMAIN_NAME]. You can submit a maint…" at bounding box center [214, 158] width 157 height 19
click at [192, 157] on textarea "Hi {{first_name}}! The resident portal is [DOMAIN_NAME]. You can submit a maint…" at bounding box center [214, 158] width 157 height 19
click at [183, 122] on div "Loved “[PERSON_NAME] (Parkside): Happy to help! I just got a response from the …" at bounding box center [228, 127] width 169 height 11
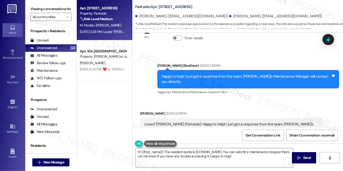
click at [183, 122] on div "Loved “[PERSON_NAME] (Parkside): Happy to help! I just got a response from the …" at bounding box center [228, 127] width 169 height 11
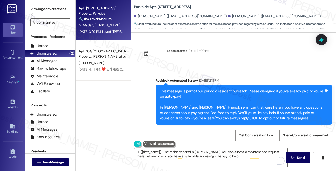
scroll to position [5673, 0]
